Goal: Communication & Community: Answer question/provide support

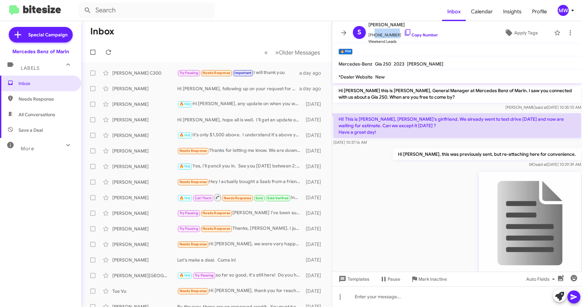
scroll to position [312, 0]
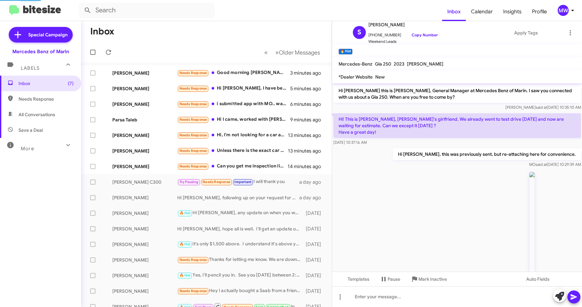
scroll to position [344, 0]
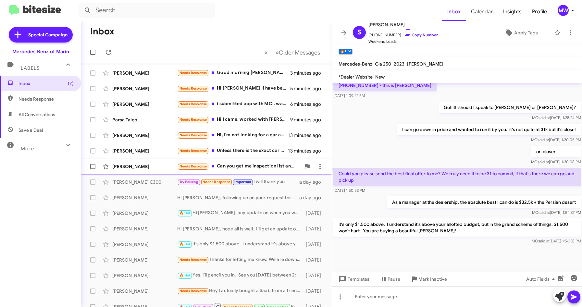
click at [250, 166] on div "Needs Response Can you get me inspection list and pictures please. Thanks" at bounding box center [238, 166] width 123 height 7
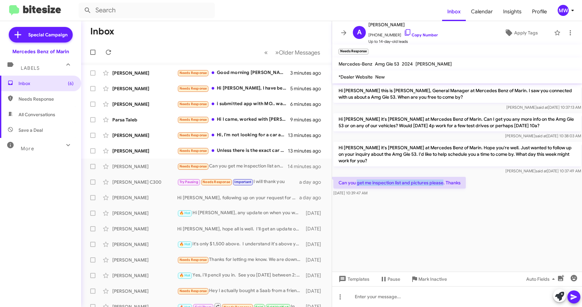
drag, startPoint x: 357, startPoint y: 175, endPoint x: 444, endPoint y: 174, distance: 87.0
click at [444, 177] on p "Can you get me inspection list and pictures please. Thanks" at bounding box center [399, 183] width 132 height 12
drag, startPoint x: 372, startPoint y: 34, endPoint x: 395, endPoint y: 35, distance: 23.1
click at [395, 35] on span "[PHONE_NUMBER] Copy Number" at bounding box center [403, 34] width 69 height 10
copy span "6506030095"
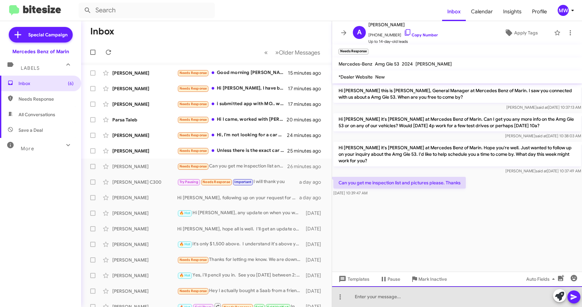
click at [418, 298] on div at bounding box center [457, 296] width 250 height 21
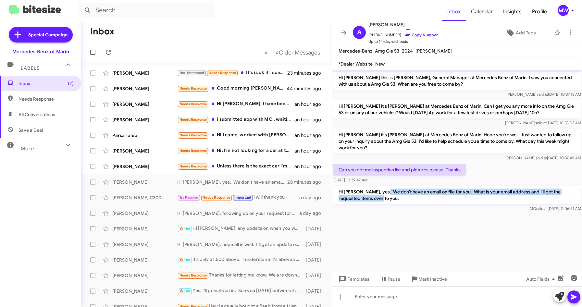
drag, startPoint x: 381, startPoint y: 186, endPoint x: 367, endPoint y: 192, distance: 15.9
click at [367, 192] on p "Hi [PERSON_NAME], yes. We don't have an email on file for you. What is your ema…" at bounding box center [457, 195] width 248 height 18
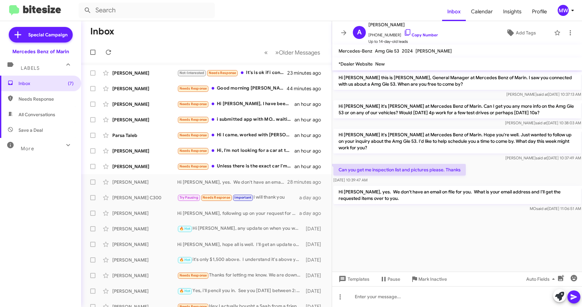
drag, startPoint x: 367, startPoint y: 192, endPoint x: 388, endPoint y: 233, distance: 46.0
click at [388, 232] on cdk-virtual-scroll-viewport "Hi [PERSON_NAME] this is [PERSON_NAME], General Manager at Mercedes Benz of Mar…" at bounding box center [457, 170] width 250 height 201
click at [244, 167] on div "Needs Response Unless there is the exact car I'm looking for I can't drive the …" at bounding box center [238, 166] width 123 height 7
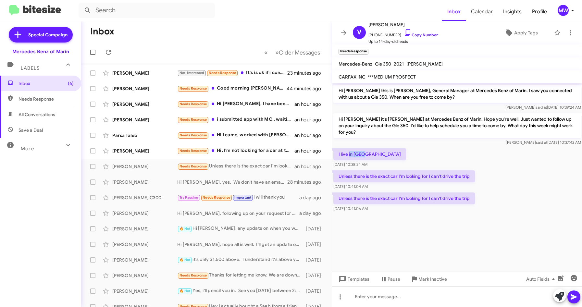
drag, startPoint x: 349, startPoint y: 153, endPoint x: 363, endPoint y: 153, distance: 14.0
click at [363, 153] on p "I live in [GEOGRAPHIC_DATA]" at bounding box center [369, 154] width 73 height 12
drag, startPoint x: 363, startPoint y: 153, endPoint x: 482, endPoint y: 177, distance: 121.8
click at [482, 177] on div "Unless there is the exact car I'm looking for I can't drive the trip [DATE] 10:…" at bounding box center [457, 180] width 250 height 22
drag, startPoint x: 357, startPoint y: 199, endPoint x: 449, endPoint y: 196, distance: 91.3
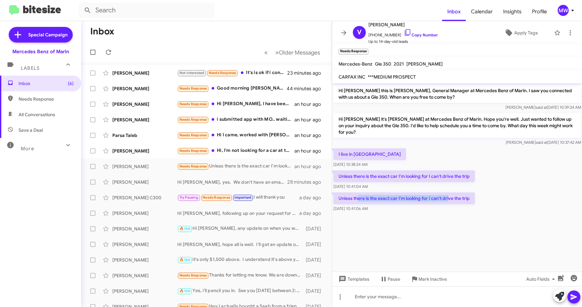
click at [449, 196] on p "Unless there is the exact car I'm looking for I can't drive the trip" at bounding box center [404, 199] width 142 height 12
drag, startPoint x: 371, startPoint y: 34, endPoint x: 393, endPoint y: 36, distance: 21.2
click at [393, 36] on span "[PHONE_NUMBER] Copy Number" at bounding box center [403, 34] width 69 height 10
copy span "7757421026"
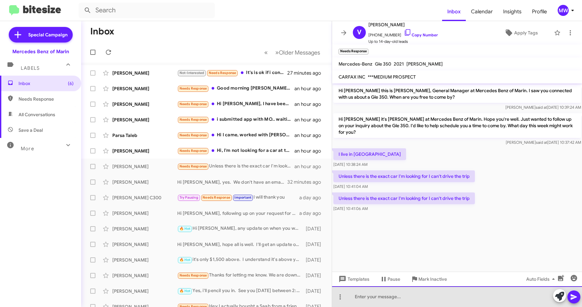
click at [383, 299] on div at bounding box center [457, 296] width 250 height 21
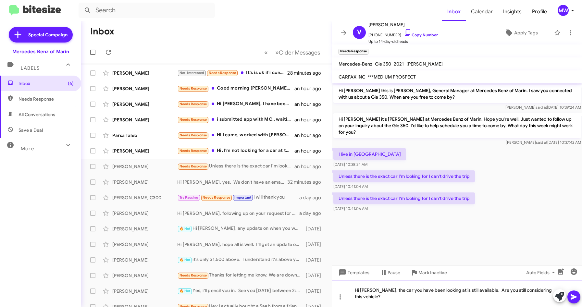
click at [387, 299] on div "Hi [PERSON_NAME], the car you have been looking at is still available. Are you …" at bounding box center [457, 293] width 250 height 27
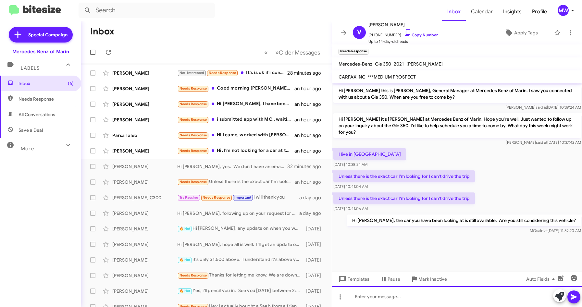
click at [386, 298] on div at bounding box center [457, 296] width 250 height 21
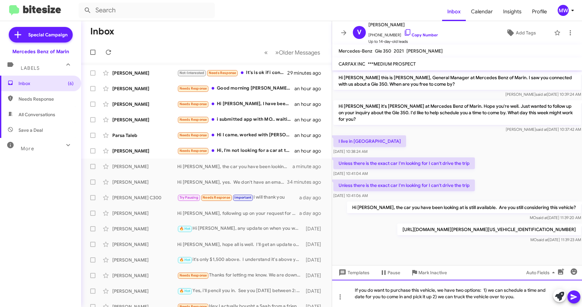
drag, startPoint x: 518, startPoint y: 300, endPoint x: 334, endPoint y: 285, distance: 184.4
click at [334, 285] on div "If you do want to purchase this vehicle, we have two options: 1) we can schedul…" at bounding box center [457, 293] width 250 height 27
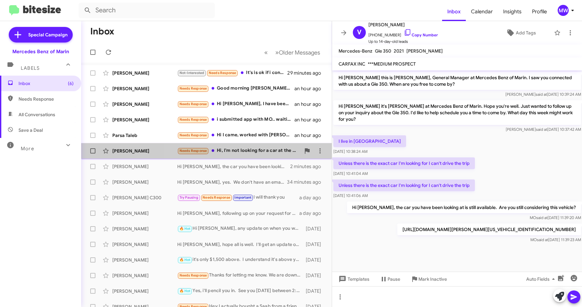
click at [256, 151] on div "Needs Response Hi, I'm not looking for a car at the moment. I will reach back o…" at bounding box center [238, 150] width 123 height 7
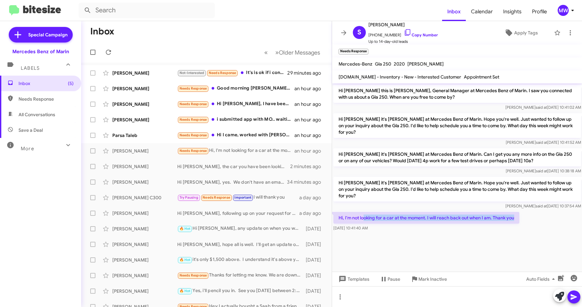
drag, startPoint x: 364, startPoint y: 219, endPoint x: 521, endPoint y: 218, distance: 157.5
click at [519, 218] on p "Hi, I'm not looking for a car at the moment. I will reach back out when I am. T…" at bounding box center [426, 218] width 186 height 12
drag, startPoint x: 521, startPoint y: 218, endPoint x: 443, endPoint y: 240, distance: 81.2
click at [444, 241] on cdk-virtual-scroll-viewport "Hi [PERSON_NAME] this is [PERSON_NAME], General Manager at Mercedes Benz of Mar…" at bounding box center [457, 177] width 250 height 188
click at [242, 136] on div "Needs Response Hi I came, worked with [PERSON_NAME], and I left my sunglasses i…" at bounding box center [238, 134] width 123 height 7
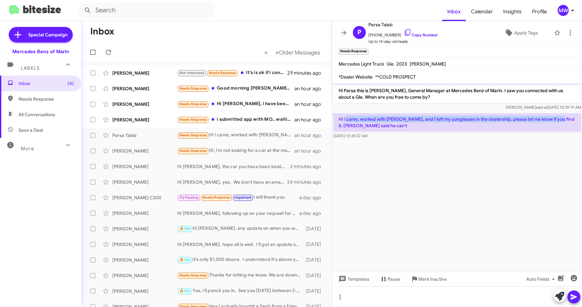
drag, startPoint x: 345, startPoint y: 119, endPoint x: 557, endPoint y: 119, distance: 212.0
click at [557, 119] on p "Hi I came, worked with [PERSON_NAME], and I left my sunglasses in the dealershi…" at bounding box center [457, 122] width 248 height 18
drag, startPoint x: 557, startPoint y: 119, endPoint x: 493, endPoint y: 190, distance: 95.9
click at [493, 191] on cdk-virtual-scroll-viewport "Hi Parsa this is [PERSON_NAME], General Manager at Mercedes Benz of Marin. I sa…" at bounding box center [457, 177] width 250 height 188
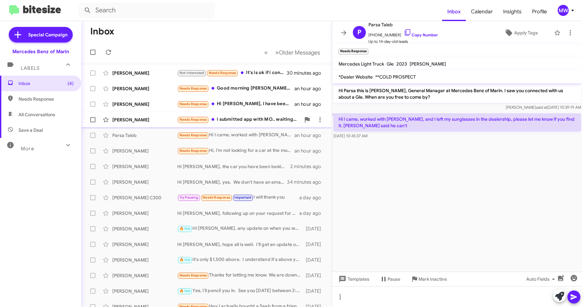
click at [242, 120] on div "Needs Response i submitted app with MO.. waiting to hear back first" at bounding box center [238, 119] width 123 height 7
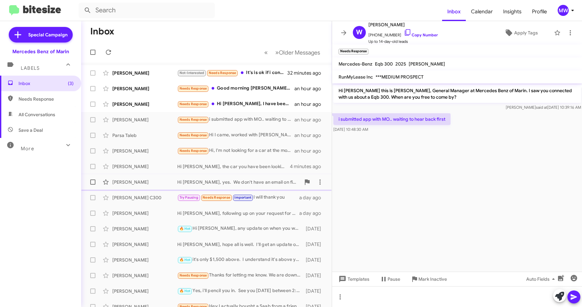
click at [259, 182] on div "Hi [PERSON_NAME], yes. We don't have an email on file for you. What is your ema…" at bounding box center [238, 182] width 123 height 6
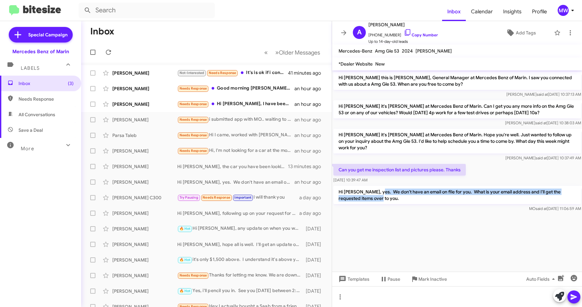
drag, startPoint x: 376, startPoint y: 185, endPoint x: 398, endPoint y: 193, distance: 24.1
click at [398, 193] on p "Hi [PERSON_NAME], yes. We don't have an email on file for you. What is your ema…" at bounding box center [457, 195] width 248 height 18
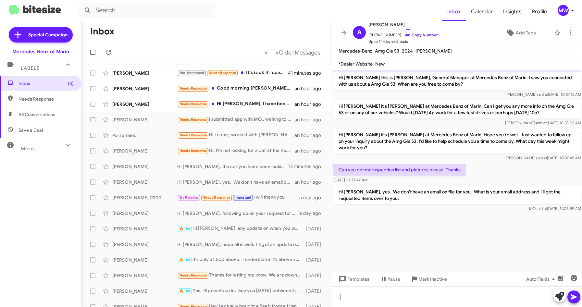
drag, startPoint x: 398, startPoint y: 193, endPoint x: 405, endPoint y: 212, distance: 19.7
click at [396, 213] on div at bounding box center [457, 217] width 250 height 8
drag, startPoint x: 359, startPoint y: 185, endPoint x: 416, endPoint y: 185, distance: 56.8
click at [416, 186] on p "Hi [PERSON_NAME], yes. We don't have an email on file for you. What is your ema…" at bounding box center [457, 195] width 248 height 18
click at [246, 104] on div "Needs Response Hi [PERSON_NAME], I have been waiting for you to confirm about t…" at bounding box center [238, 103] width 123 height 7
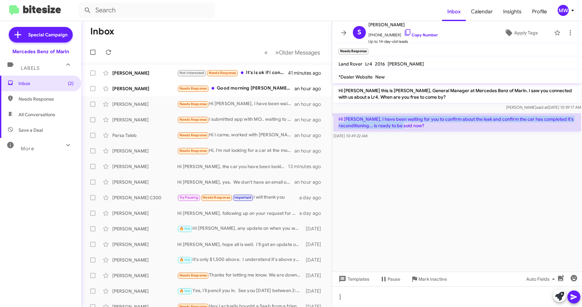
drag, startPoint x: 348, startPoint y: 118, endPoint x: 441, endPoint y: 125, distance: 92.5
click at [441, 125] on p "Hi [PERSON_NAME], I have been waiting for you to confirm about the leak and con…" at bounding box center [457, 122] width 248 height 18
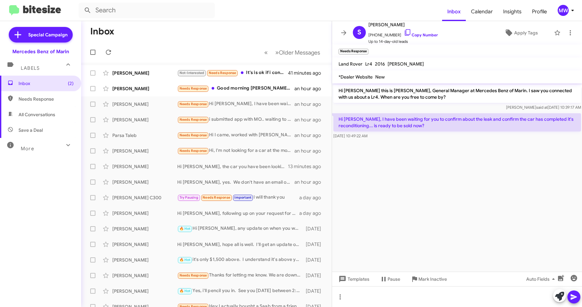
drag, startPoint x: 441, startPoint y: 125, endPoint x: 425, endPoint y: 154, distance: 33.3
click at [429, 160] on cdk-virtual-scroll-viewport "Hi [PERSON_NAME] this is [PERSON_NAME], General Manager at Mercedes Benz of Mar…" at bounding box center [457, 177] width 250 height 188
drag, startPoint x: 372, startPoint y: 35, endPoint x: 398, endPoint y: 36, distance: 26.3
click at [398, 36] on span "[PHONE_NUMBER] Copy Number" at bounding box center [403, 34] width 69 height 10
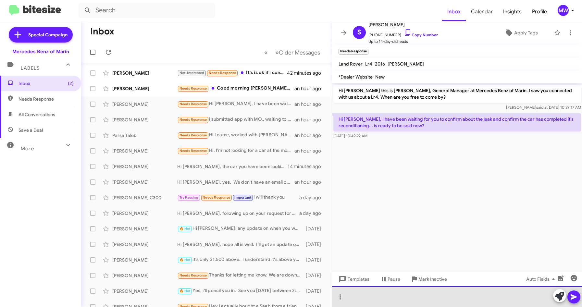
drag, startPoint x: 366, startPoint y: 297, endPoint x: 367, endPoint y: 300, distance: 3.5
click at [366, 297] on div at bounding box center [457, 296] width 250 height 21
drag, startPoint x: 378, startPoint y: 296, endPoint x: 483, endPoint y: 296, distance: 104.9
click at [483, 296] on div "Hi [PERSON_NAME], we have made the decision to wholesale the vehicle. Please lo…" at bounding box center [457, 296] width 250 height 21
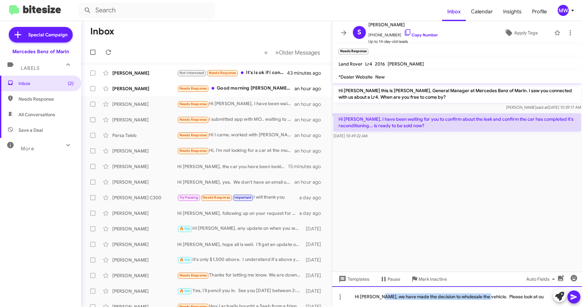
click at [483, 296] on div "Hi [PERSON_NAME], we have made the decision to wholesale the vehicle. Please lo…" at bounding box center [457, 296] width 250 height 21
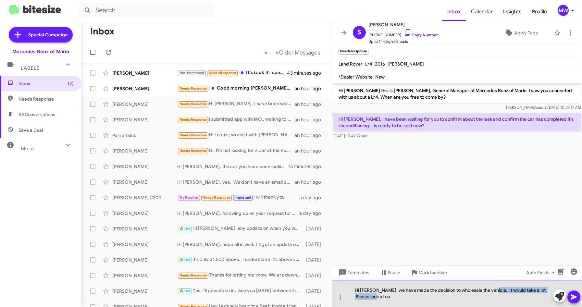
drag, startPoint x: 374, startPoint y: 299, endPoint x: 487, endPoint y: 285, distance: 113.1
click at [487, 285] on div "Hi [PERSON_NAME], we have made the decision to wholesale the vehicle. It would …" at bounding box center [457, 293] width 250 height 27
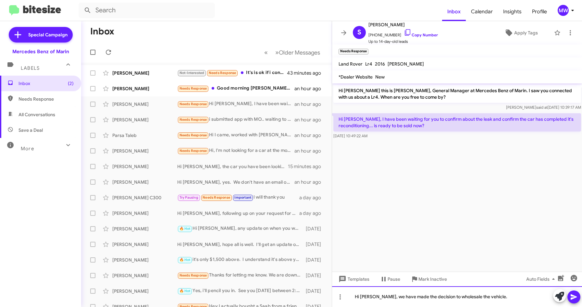
click at [500, 298] on div "Hi [PERSON_NAME], we have made the decision to wholesale the vehicle." at bounding box center [457, 296] width 250 height 21
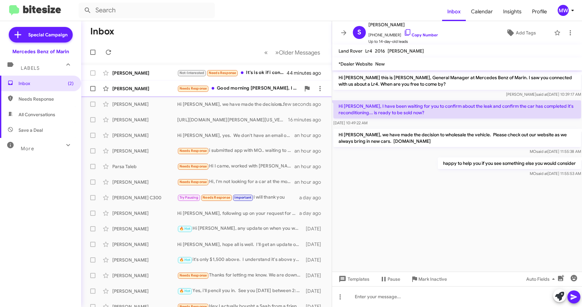
click at [248, 85] on div "Needs Response Good morning [PERSON_NAME], I was in touch with [PERSON_NAME] an…" at bounding box center [238, 88] width 123 height 7
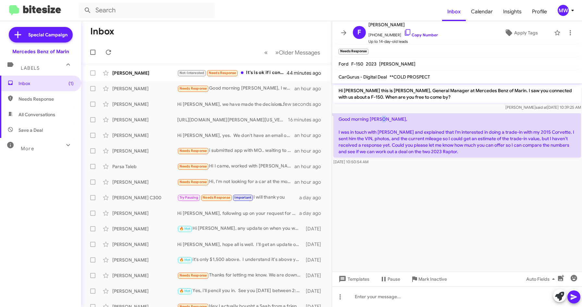
drag, startPoint x: 350, startPoint y: 123, endPoint x: 386, endPoint y: 122, distance: 36.1
click at [386, 122] on p "Good morning [PERSON_NAME], I was in touch with [PERSON_NAME] and explained tha…" at bounding box center [457, 135] width 248 height 44
click at [383, 140] on p "Good morning [PERSON_NAME], I was in touch with [PERSON_NAME] and explained tha…" at bounding box center [457, 135] width 248 height 44
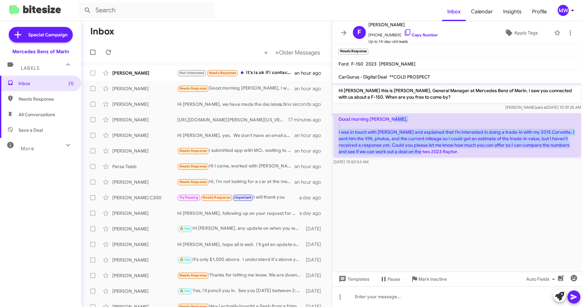
drag, startPoint x: 343, startPoint y: 131, endPoint x: 439, endPoint y: 154, distance: 99.0
click at [439, 154] on p "Good morning [PERSON_NAME], I was in touch with [PERSON_NAME] and explained tha…" at bounding box center [457, 135] width 248 height 44
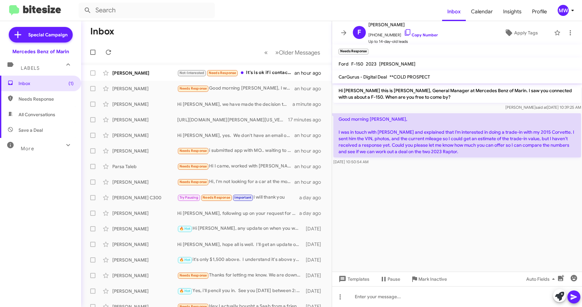
drag, startPoint x: 439, startPoint y: 154, endPoint x: 438, endPoint y: 195, distance: 40.9
click at [438, 195] on cdk-virtual-scroll-viewport "Hi [PERSON_NAME] this is [PERSON_NAME], General Manager at Mercedes Benz of Mar…" at bounding box center [457, 177] width 250 height 188
drag, startPoint x: 372, startPoint y: 35, endPoint x: 397, endPoint y: 36, distance: 24.7
click at [397, 36] on span "[PHONE_NUMBER] Copy Number" at bounding box center [403, 34] width 69 height 10
copy span "6505151451"
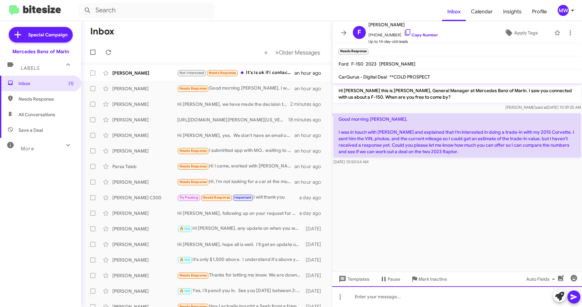
click at [366, 299] on div at bounding box center [457, 296] width 250 height 21
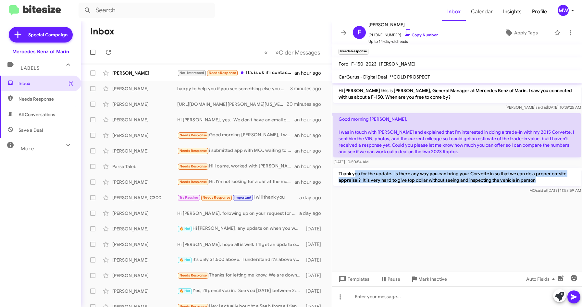
drag, startPoint x: 356, startPoint y: 176, endPoint x: 542, endPoint y: 184, distance: 186.2
click at [542, 184] on p "Thank you for the update. Is there any way you can bring your Corvette in so th…" at bounding box center [457, 177] width 248 height 18
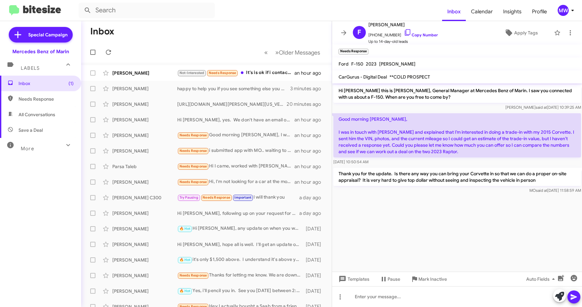
drag, startPoint x: 542, startPoint y: 184, endPoint x: 510, endPoint y: 225, distance: 51.4
click at [511, 225] on cdk-virtual-scroll-viewport "Hi [PERSON_NAME] this is [PERSON_NAME], General Manager at Mercedes Benz of Mar…" at bounding box center [457, 177] width 250 height 188
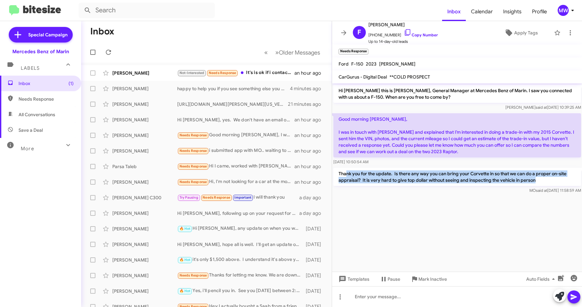
drag, startPoint x: 345, startPoint y: 175, endPoint x: 545, endPoint y: 184, distance: 199.9
click at [545, 184] on p "Thank you for the update. Is there any way you can bring your Corvette in so th…" at bounding box center [457, 177] width 248 height 18
drag, startPoint x: 545, startPoint y: 184, endPoint x: 491, endPoint y: 194, distance: 55.1
click at [491, 194] on div "Thank you for the update. Is there any way you can bring your Corvette in so th…" at bounding box center [457, 181] width 250 height 29
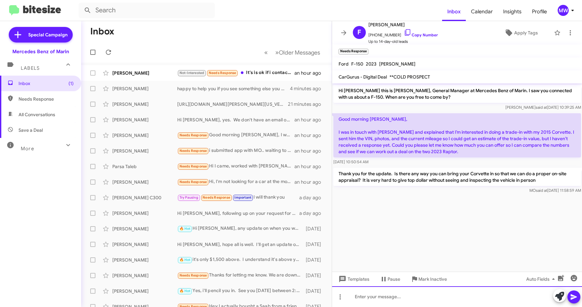
click at [421, 298] on div at bounding box center [457, 296] width 250 height 21
